Goal: Check status: Check status

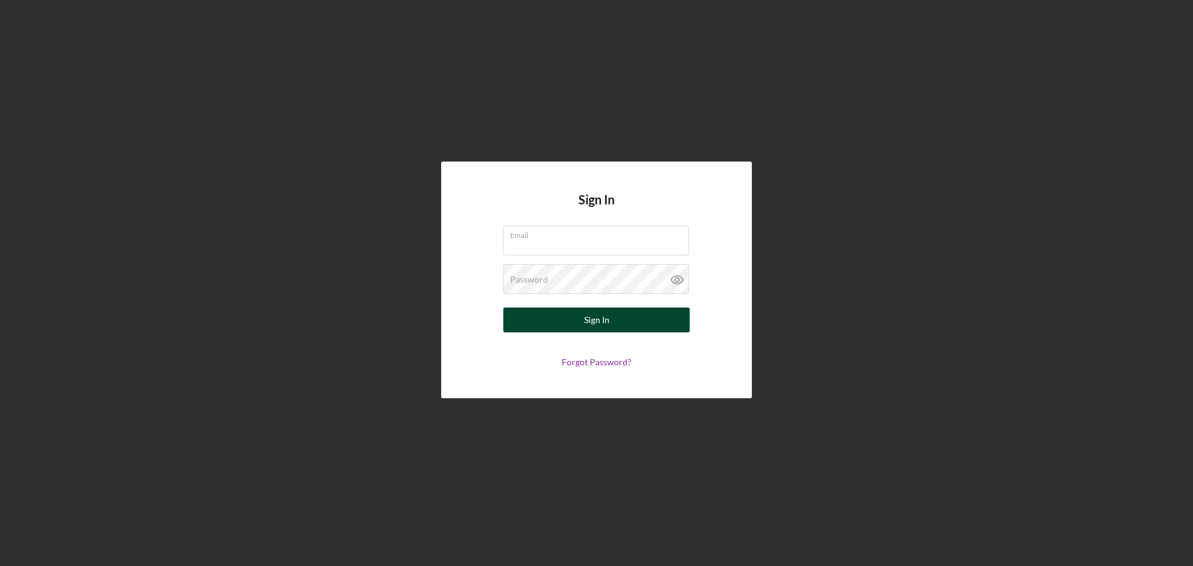
type input "[EMAIL_ADDRESS][DOMAIN_NAME]"
click at [593, 324] on div "Sign In" at bounding box center [596, 320] width 25 height 25
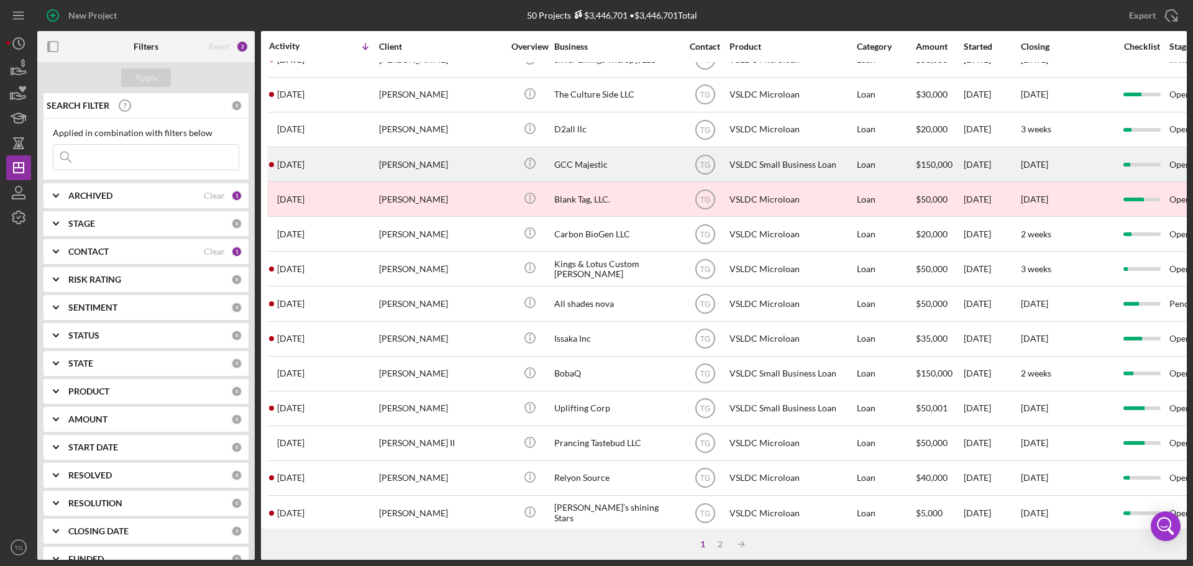
scroll to position [249, 0]
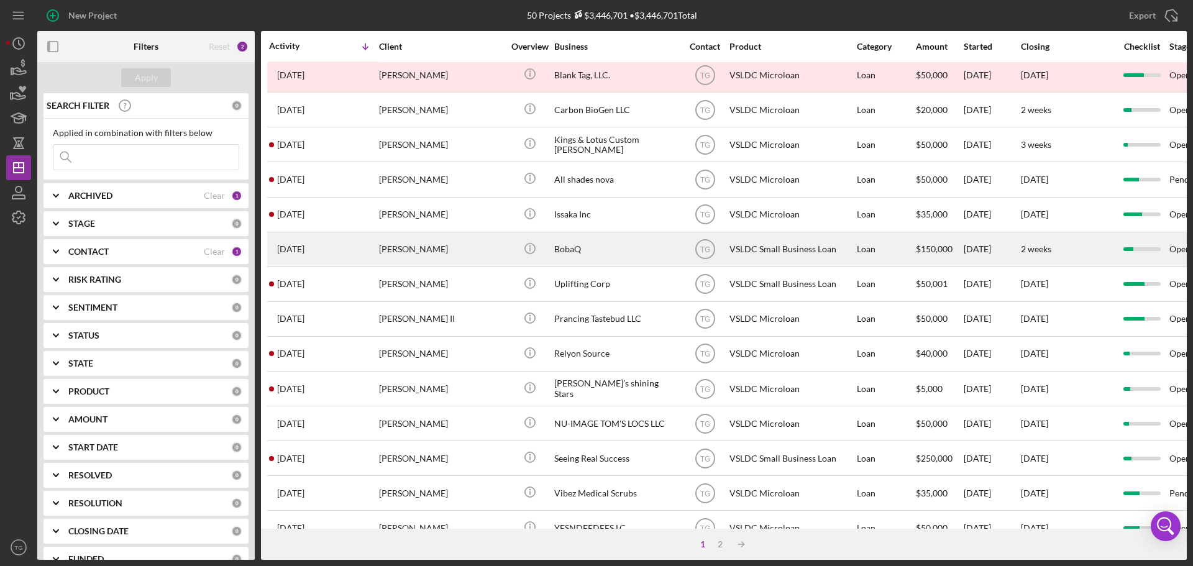
click at [457, 247] on div "[PERSON_NAME]" at bounding box center [441, 249] width 124 height 33
